Goal: Navigation & Orientation: Find specific page/section

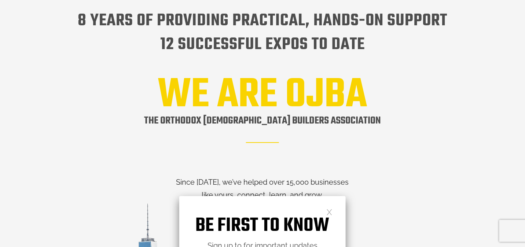
scroll to position [787, 0]
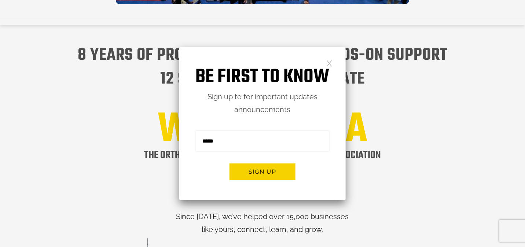
click at [328, 60] on link at bounding box center [329, 63] width 6 height 6
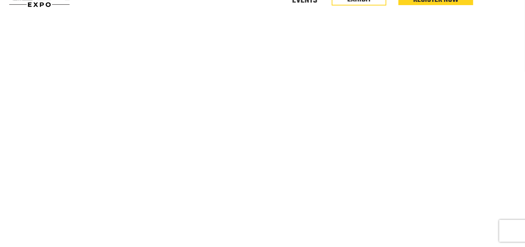
scroll to position [0, 0]
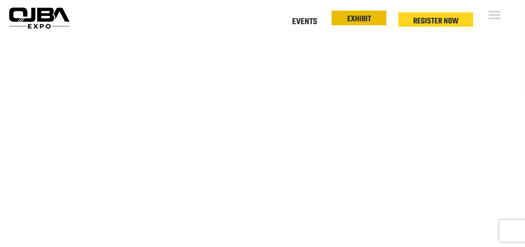
click at [340, 21] on li "EXHIBIT" at bounding box center [359, 18] width 55 height 15
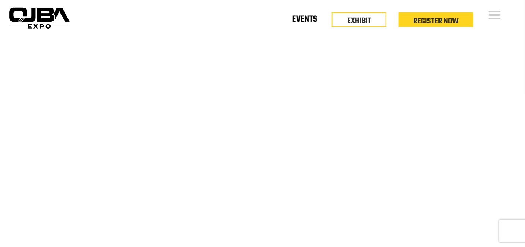
click at [317, 22] on link "Events" at bounding box center [304, 20] width 25 height 3
